Goal: Information Seeking & Learning: Find specific fact

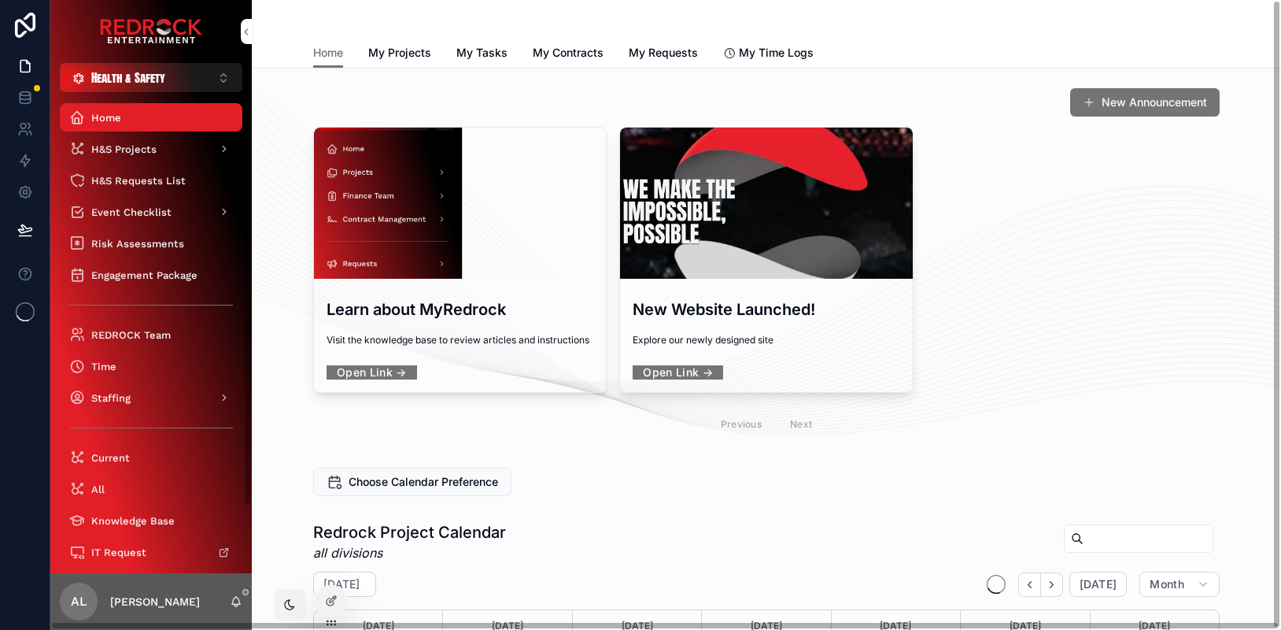
click at [101, 75] on span "Health & Safety" at bounding box center [128, 77] width 74 height 17
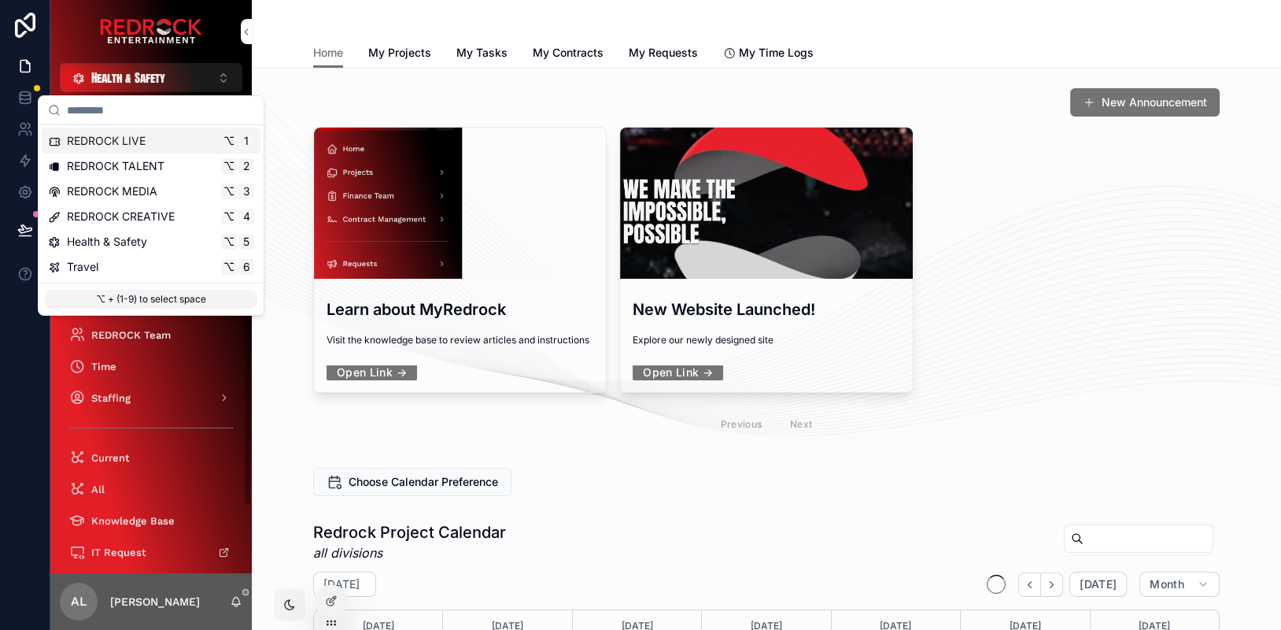
click at [127, 142] on span "REDROCK LIVE" at bounding box center [106, 141] width 79 height 16
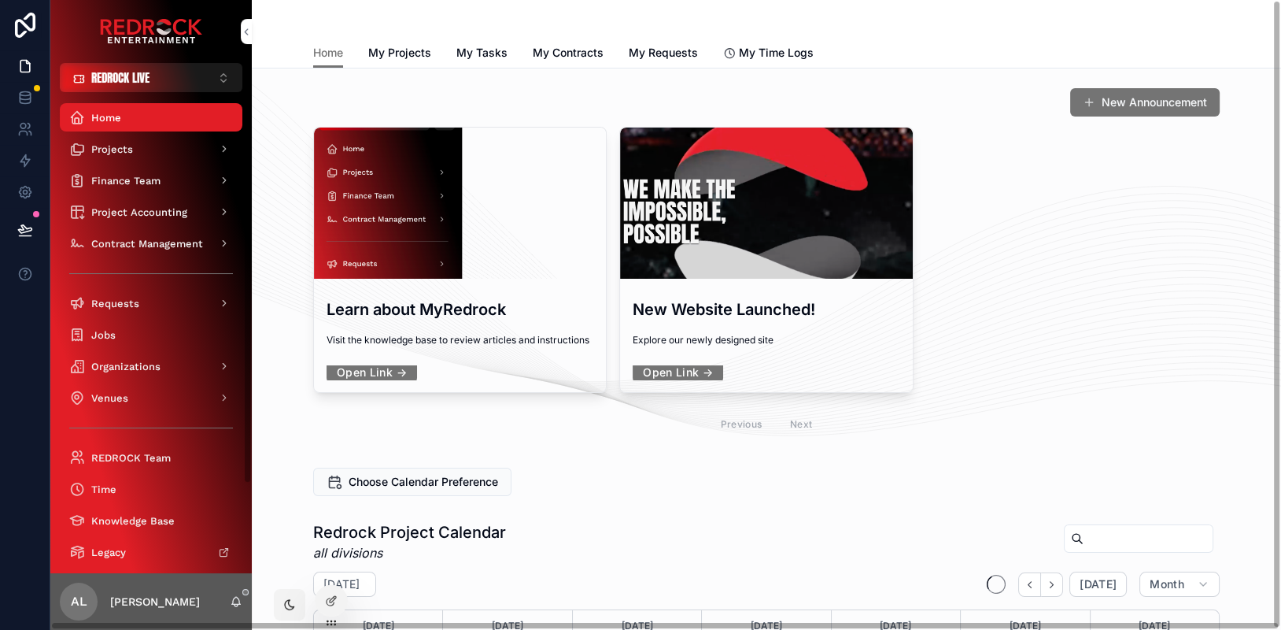
click at [130, 78] on span "REDROCK LIVE" at bounding box center [120, 77] width 58 height 17
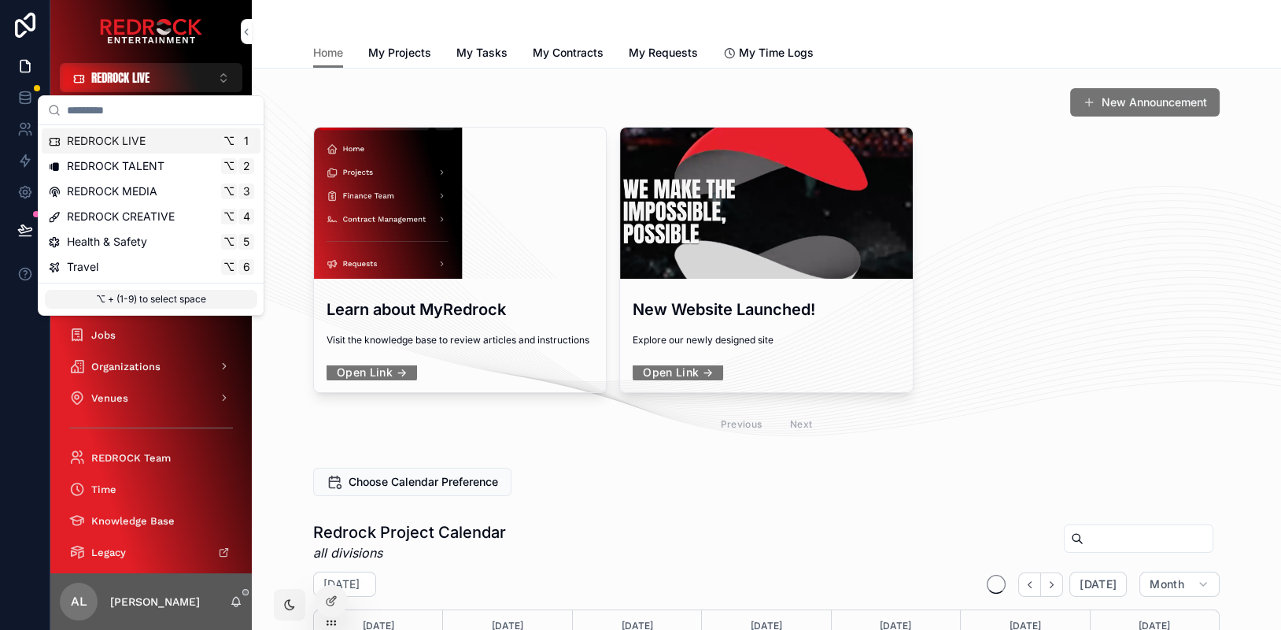
click at [428, 98] on div "New Announcement" at bounding box center [766, 102] width 907 height 30
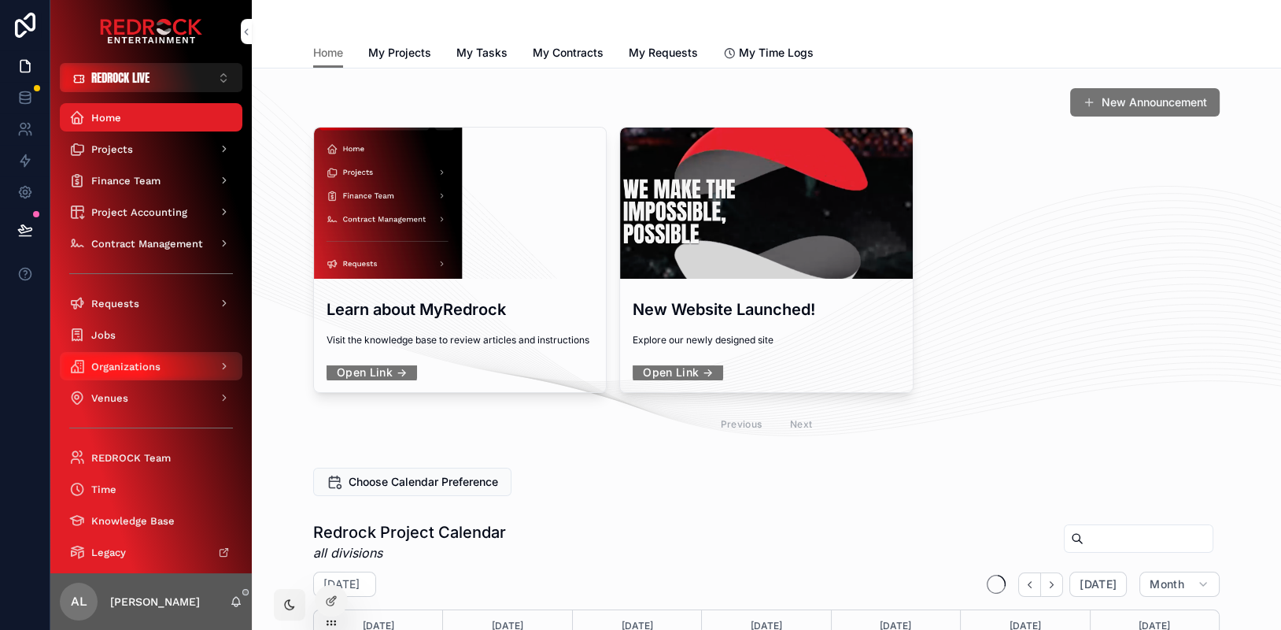
click at [150, 369] on span "Organizations" at bounding box center [125, 366] width 69 height 13
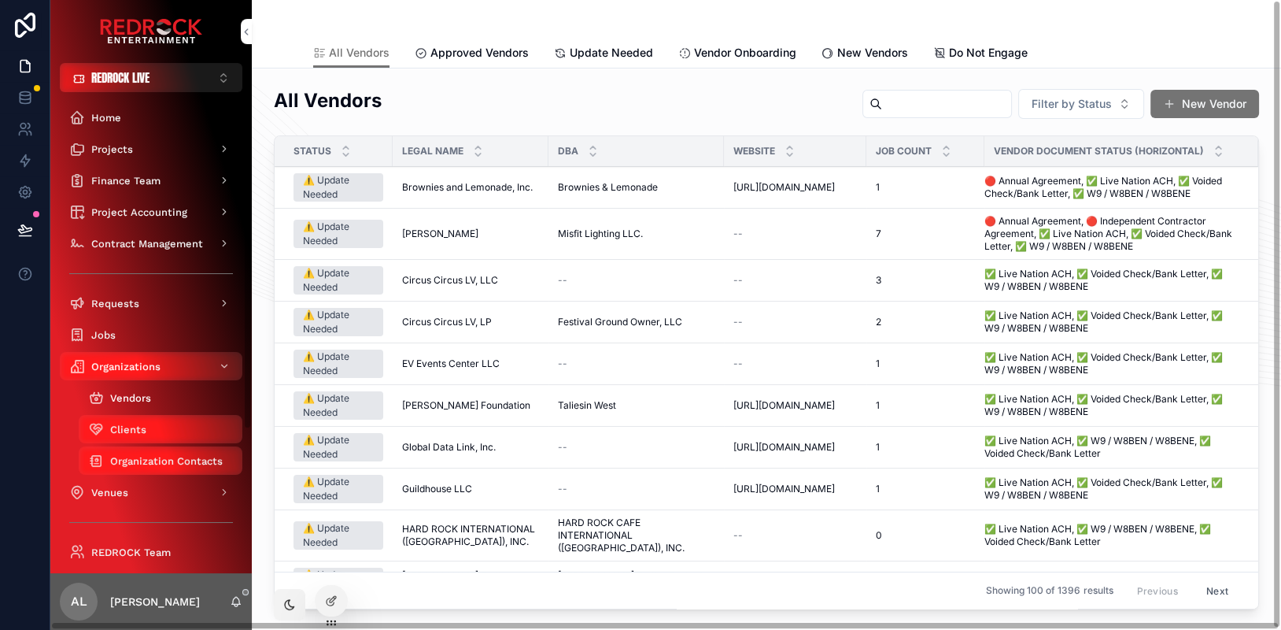
click at [162, 390] on div "Vendors" at bounding box center [160, 397] width 145 height 25
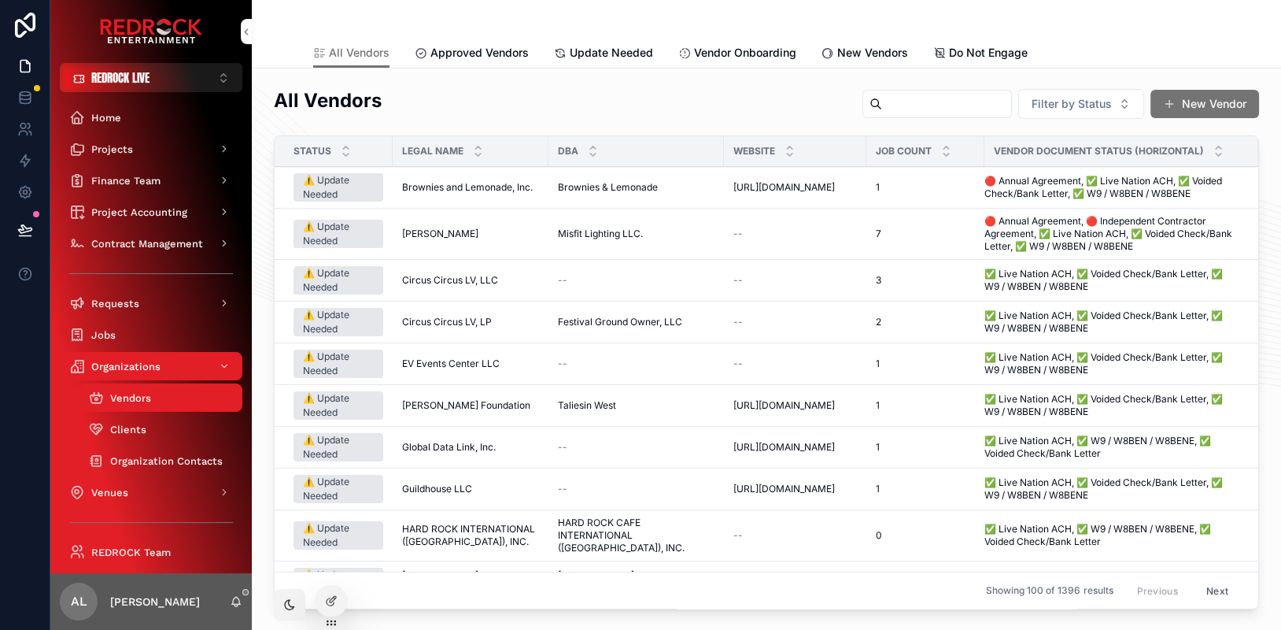
click at [991, 106] on input "scrollable content" at bounding box center [946, 104] width 129 height 22
type input "***"
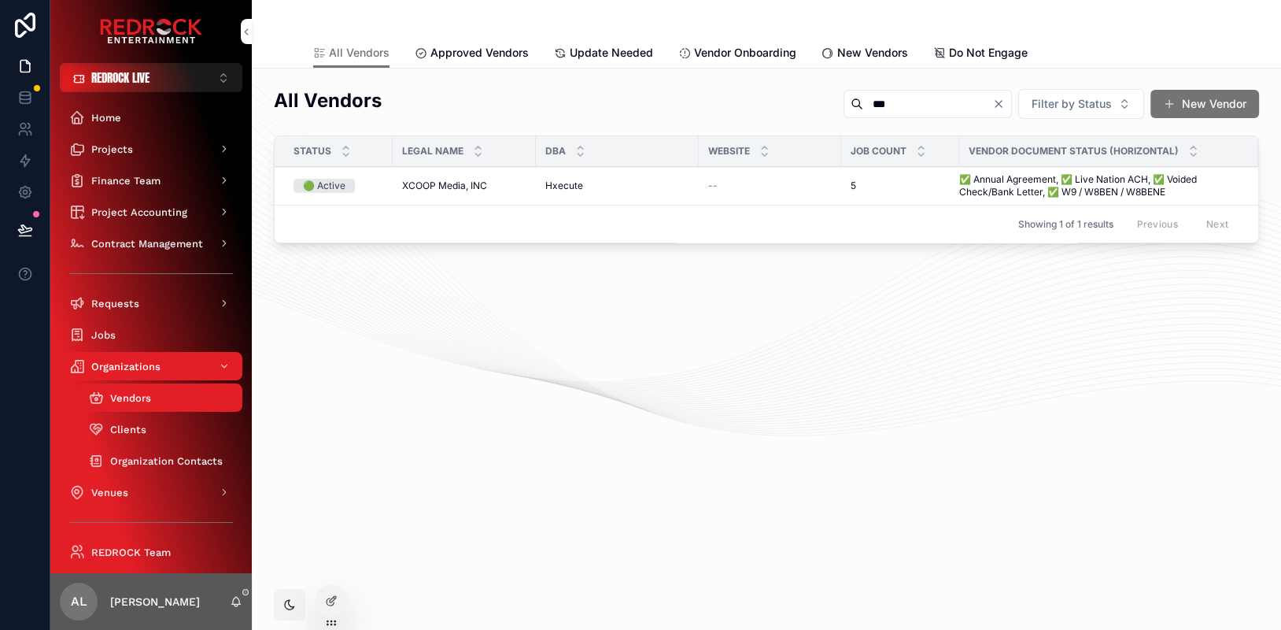
click at [372, 186] on div "🟢 Active" at bounding box center [339, 186] width 90 height 14
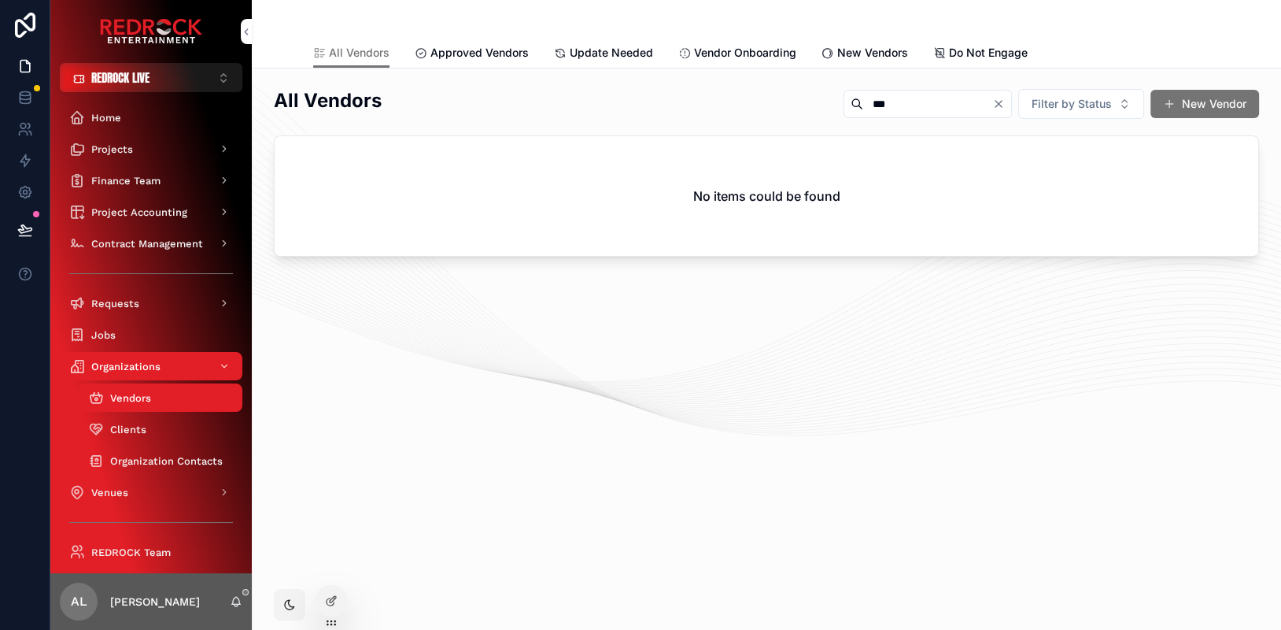
click at [863, 100] on input "***" at bounding box center [927, 104] width 129 height 22
type input "***"
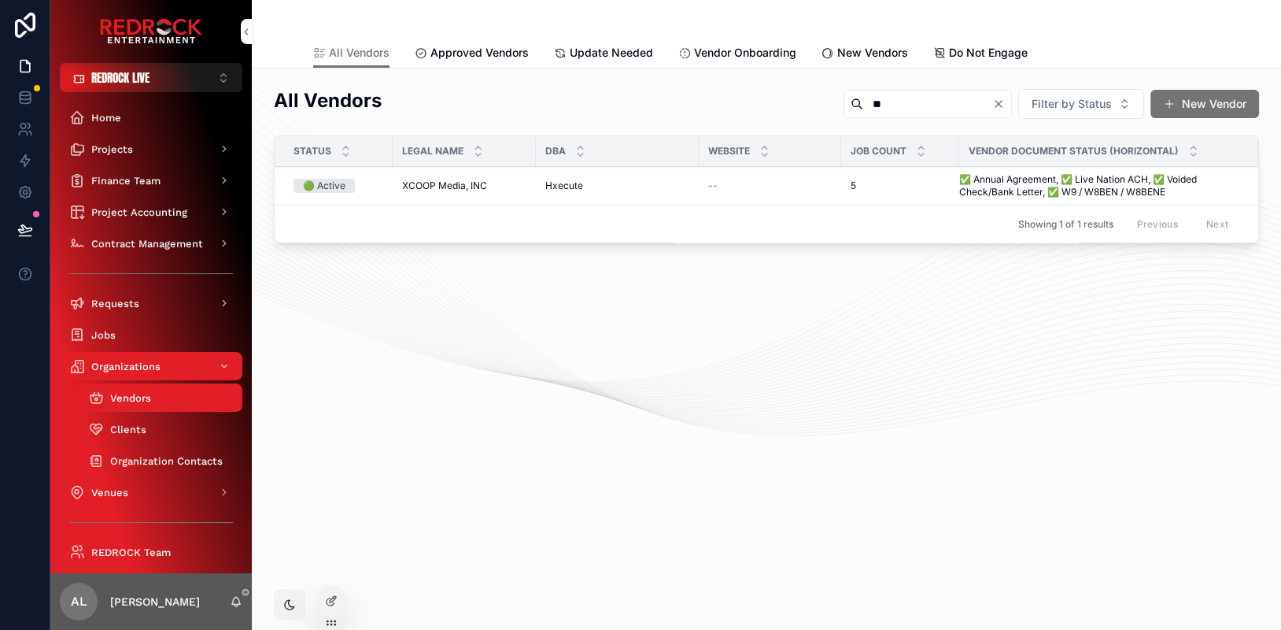
type input "**"
click at [410, 189] on span "XCOOP Media, INC" at bounding box center [444, 185] width 85 height 13
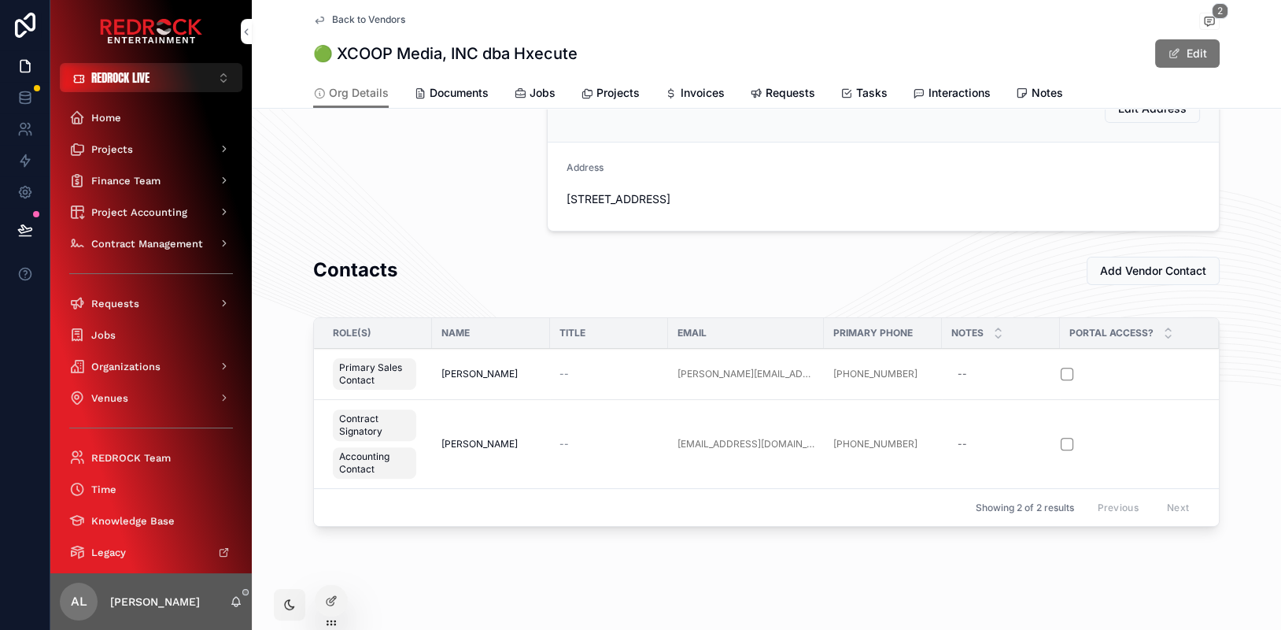
click at [530, 93] on span "Jobs" at bounding box center [543, 93] width 26 height 16
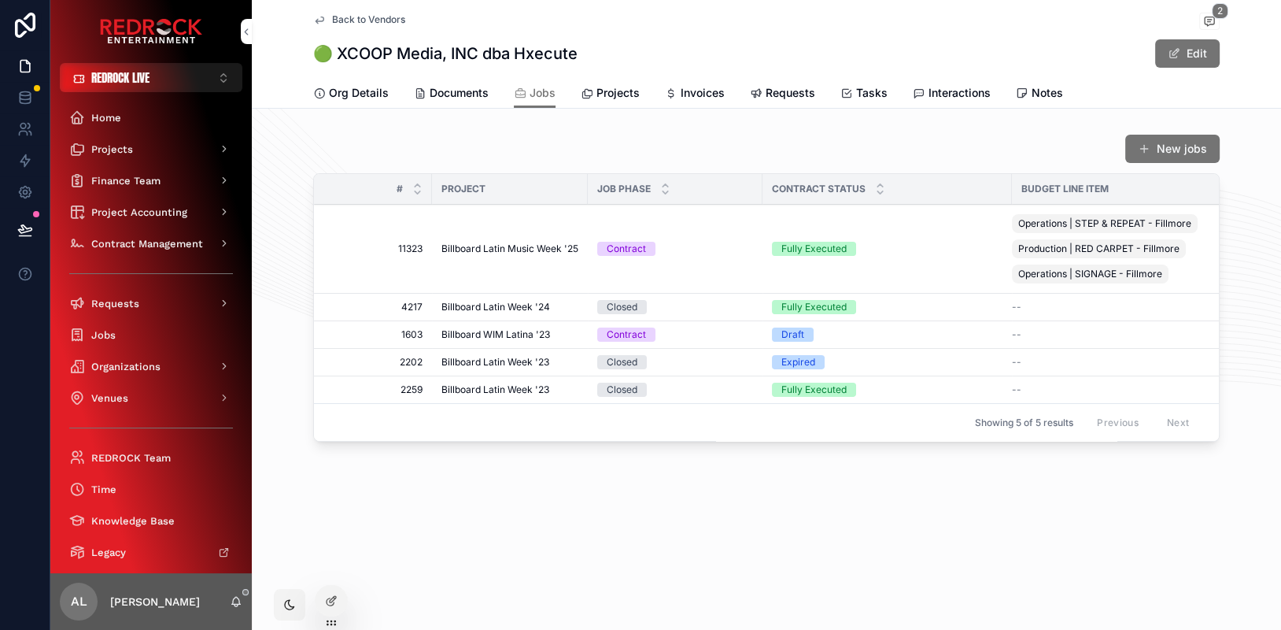
click at [409, 246] on span "11323" at bounding box center [378, 248] width 90 height 13
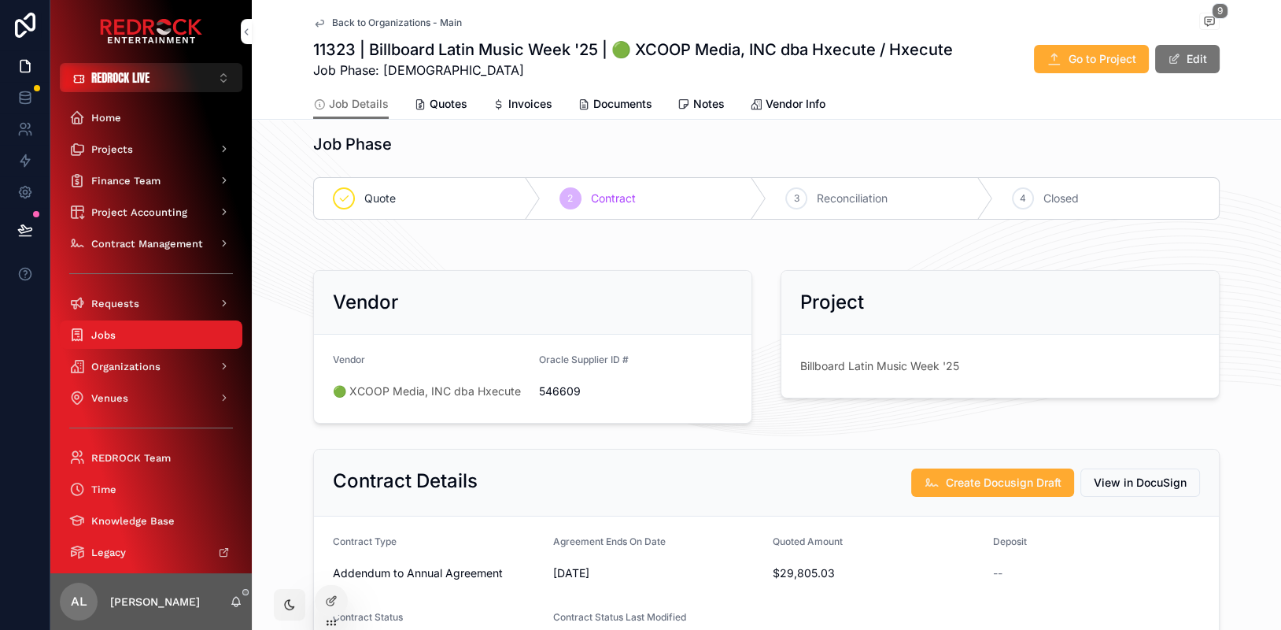
scroll to position [9, 0]
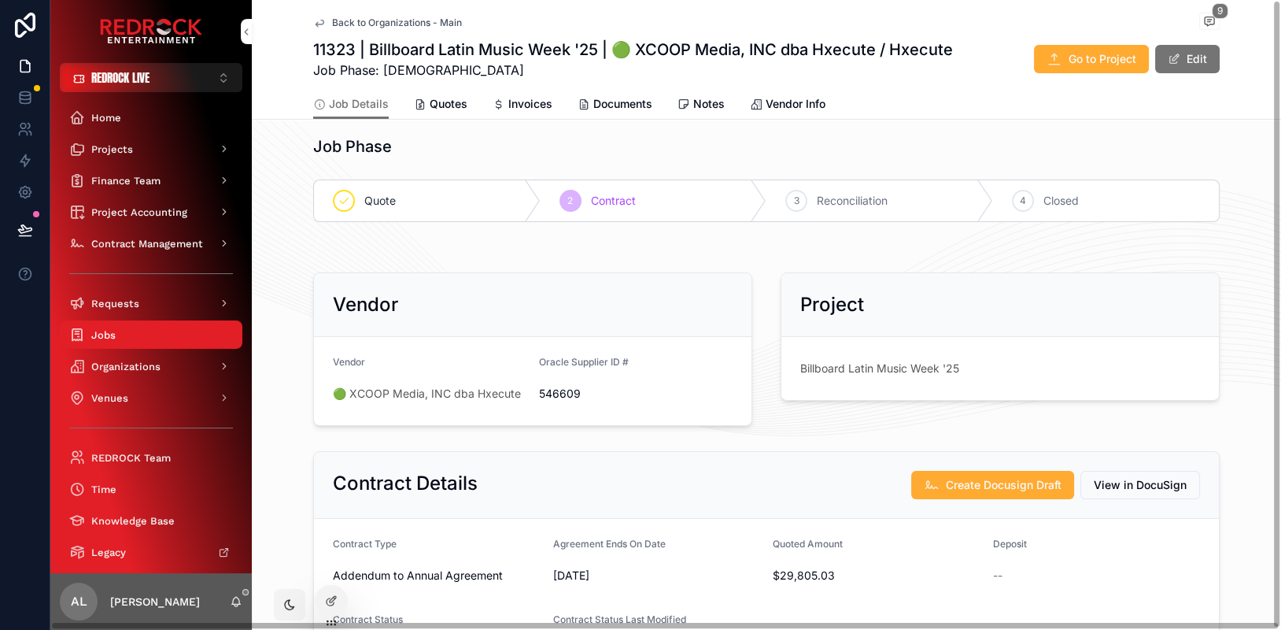
click at [449, 96] on span "Quotes" at bounding box center [449, 104] width 38 height 16
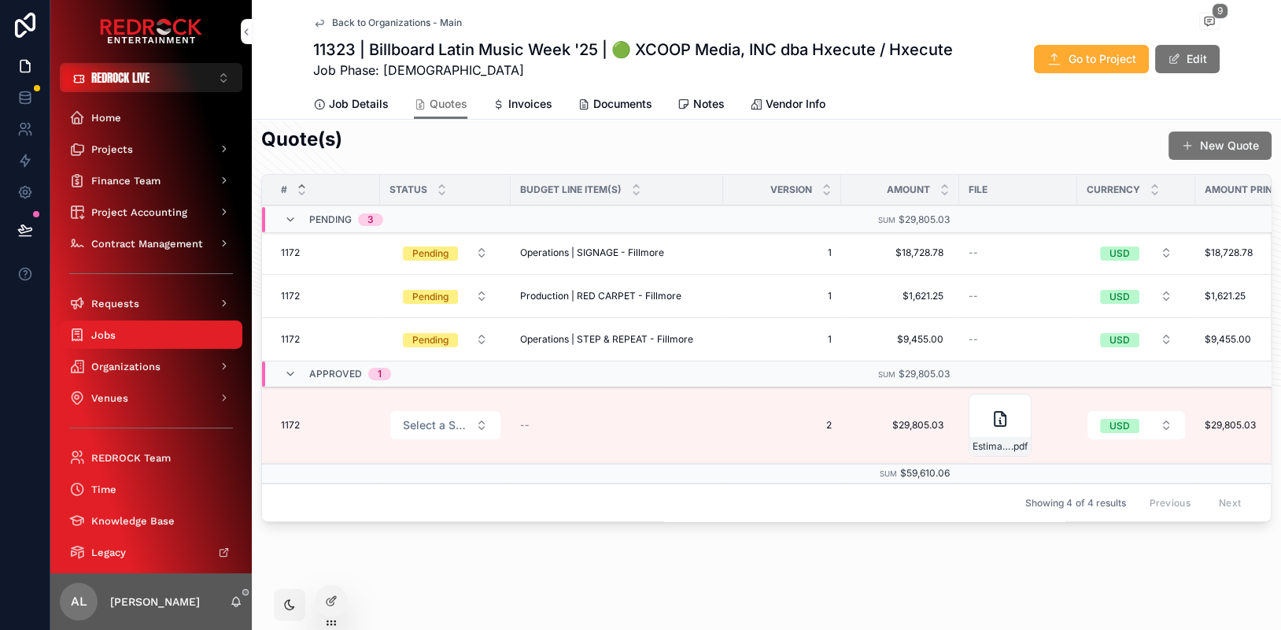
scroll to position [130, 0]
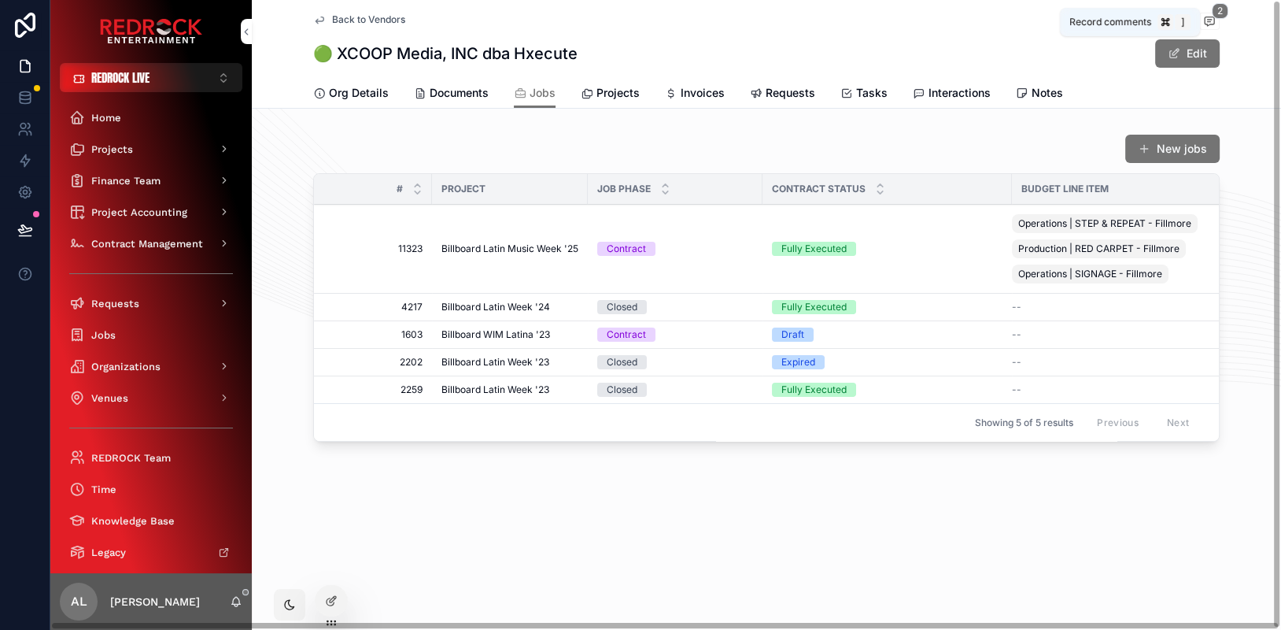
click at [1207, 20] on icon "scrollable content" at bounding box center [1209, 20] width 4 height 0
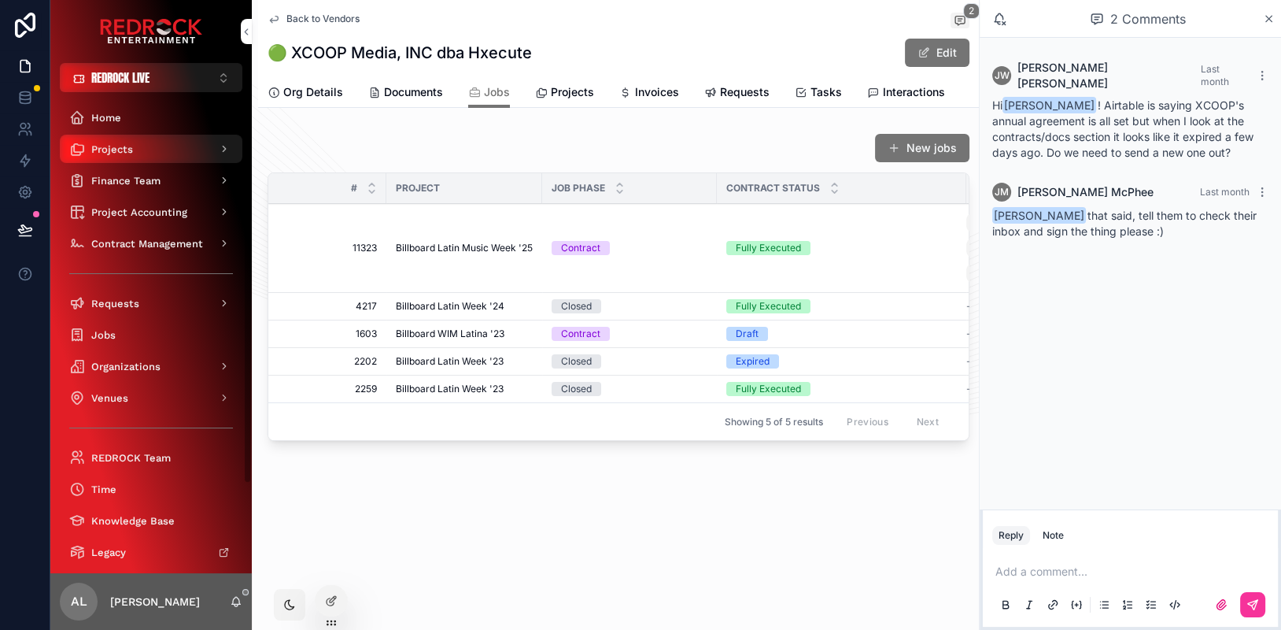
click at [162, 145] on div "Projects" at bounding box center [151, 148] width 164 height 25
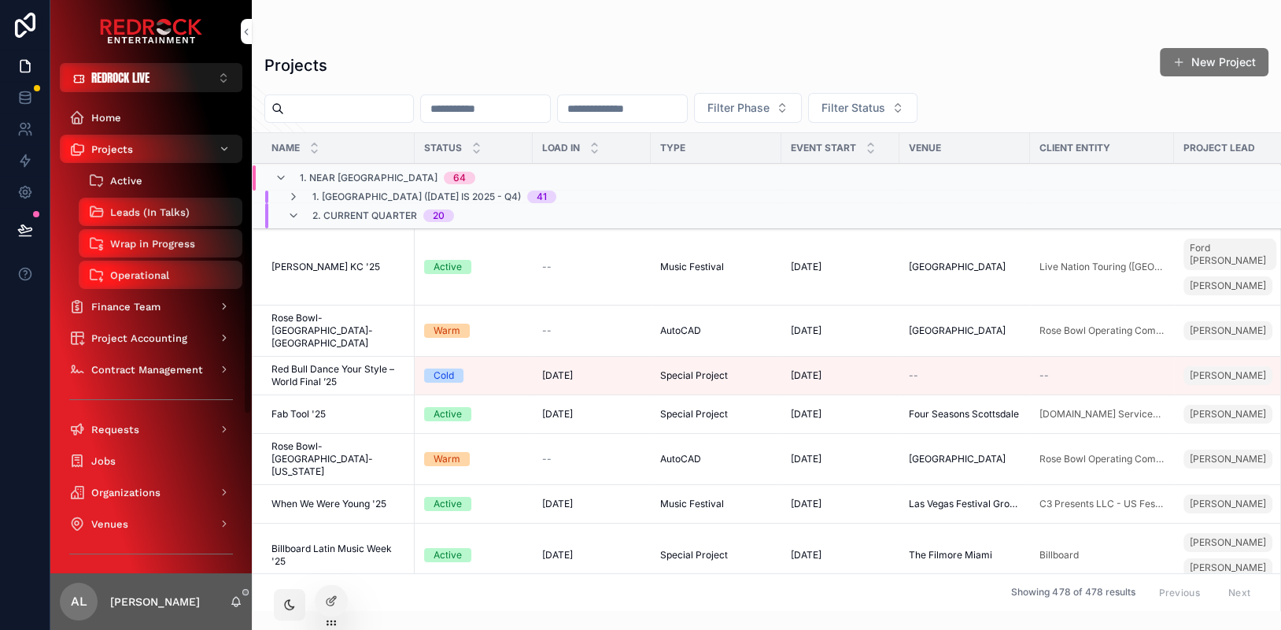
click at [144, 185] on div "Active" at bounding box center [160, 180] width 145 height 25
